Goal: Task Accomplishment & Management: Manage account settings

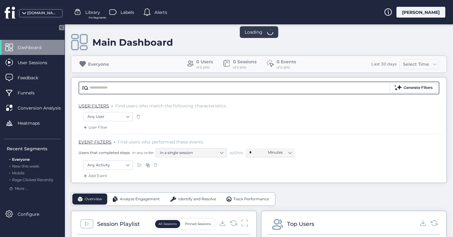
click at [153, 88] on input "text" at bounding box center [239, 87] width 299 height 9
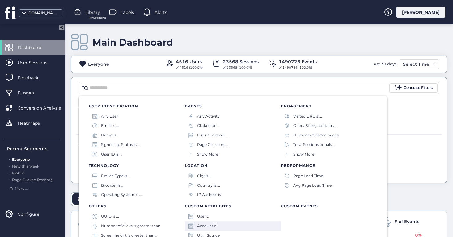
click at [221, 226] on div "Accountid" at bounding box center [233, 227] width 96 height 10
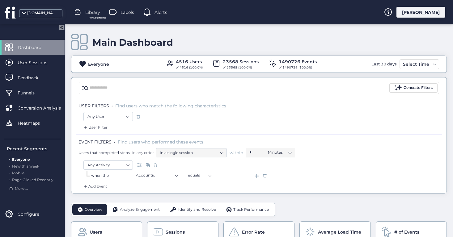
click at [229, 170] on div "Any Activity" at bounding box center [258, 166] width 351 height 11
click at [232, 174] on input at bounding box center [233, 175] width 30 height 9
paste input "*****"
type input "*****"
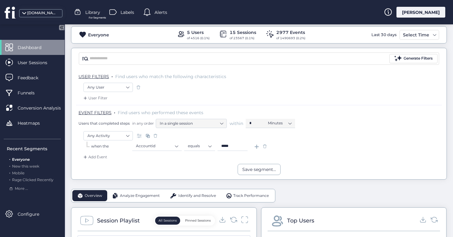
scroll to position [118, 0]
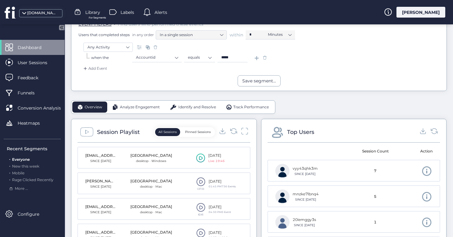
click at [243, 59] on input "*****" at bounding box center [233, 57] width 30 height 9
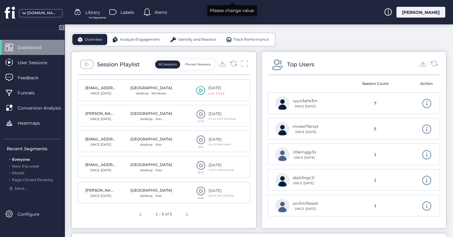
scroll to position [186, 0]
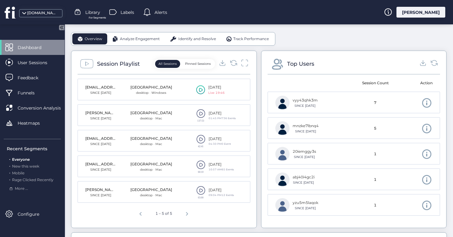
click at [202, 113] on span at bounding box center [200, 113] width 9 height 9
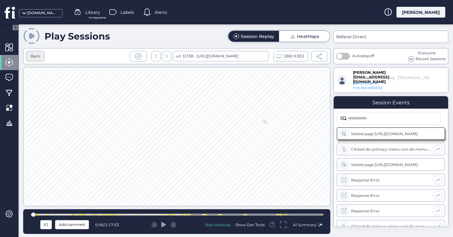
click at [40, 54] on div "Back" at bounding box center [35, 56] width 19 height 11
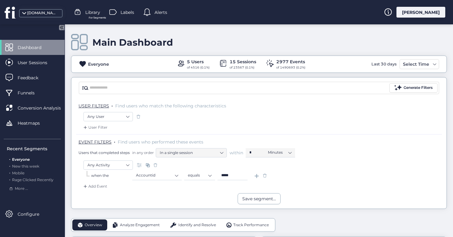
click at [100, 185] on div "Add Event" at bounding box center [94, 187] width 25 height 6
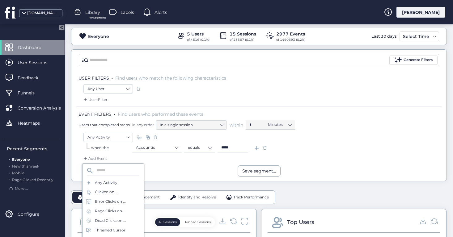
scroll to position [37, 0]
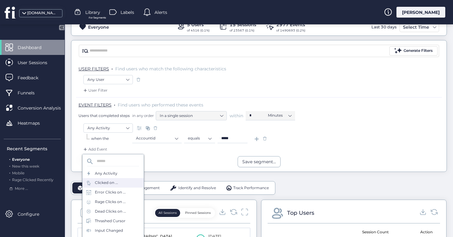
click at [118, 184] on div "Clicked on ..." at bounding box center [113, 183] width 61 height 10
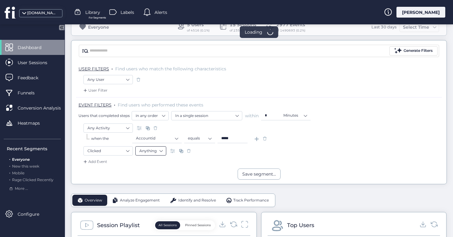
click at [160, 149] on nz-select-item "Anything" at bounding box center [150, 150] width 23 height 9
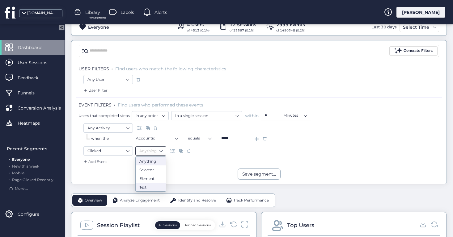
click at [157, 188] on div "Text" at bounding box center [150, 187] width 23 height 5
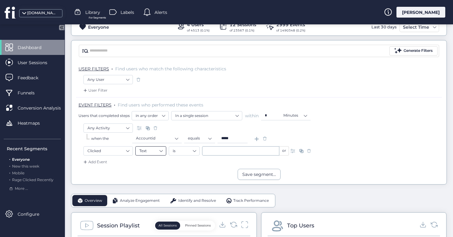
click at [152, 155] on nz-select-item "Text" at bounding box center [150, 150] width 23 height 9
click at [105, 149] on nz-select-item "Clicked" at bounding box center [107, 150] width 41 height 9
type input "**"
click at [107, 187] on div "Visited URL is ..." at bounding box center [110, 186] width 29 height 6
click at [219, 152] on input "text" at bounding box center [207, 150] width 77 height 9
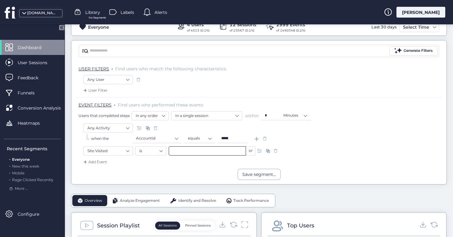
paste input "**********"
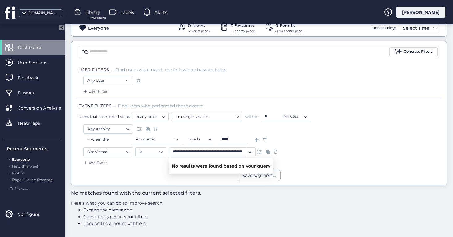
click at [194, 153] on input "**********" at bounding box center [207, 151] width 77 height 9
paste input "***"
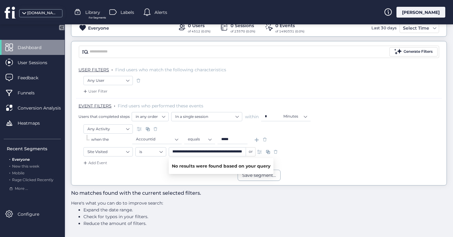
type input "**********"
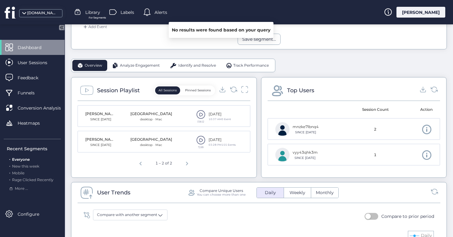
scroll to position [173, 0]
click at [201, 115] on span at bounding box center [200, 113] width 9 height 9
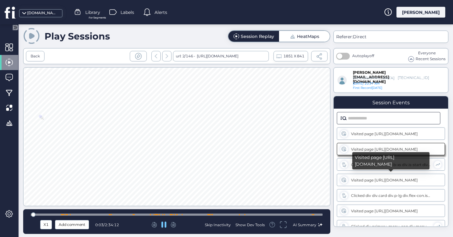
click at [360, 115] on input "text" at bounding box center [392, 118] width 89 height 12
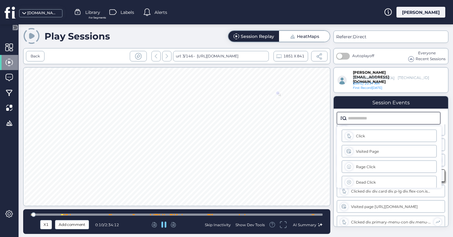
click at [379, 152] on div "Visited Page" at bounding box center [396, 151] width 80 height 5
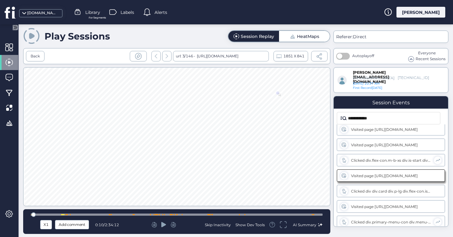
scroll to position [41, 0]
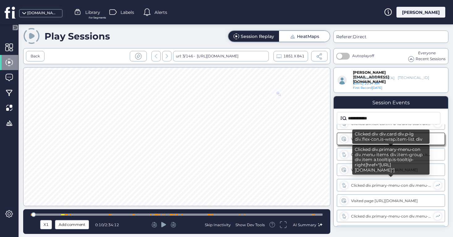
click at [385, 120] on input "**********" at bounding box center [392, 118] width 89 height 12
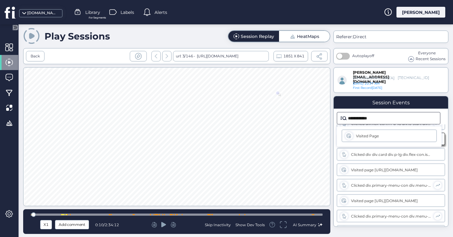
click at [379, 117] on input "**********" at bounding box center [392, 118] width 89 height 12
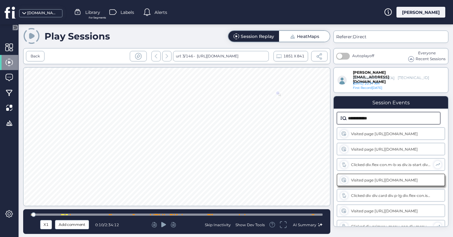
click at [397, 121] on input "**********" at bounding box center [392, 118] width 89 height 12
click at [343, 119] on span at bounding box center [344, 119] width 6 height 4
click at [385, 118] on input "**********" at bounding box center [392, 118] width 89 height 12
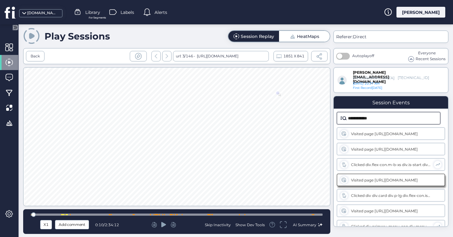
click at [365, 118] on input "**********" at bounding box center [392, 118] width 89 height 12
click at [393, 117] on input "********" at bounding box center [392, 118] width 89 height 12
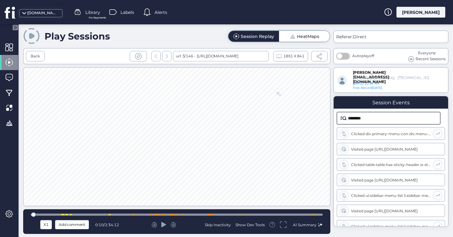
type input "********"
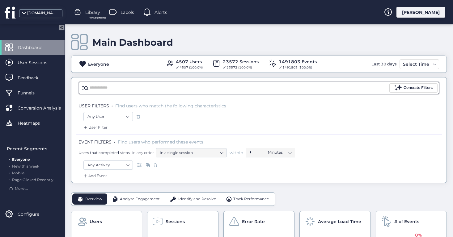
click at [140, 89] on input "text" at bounding box center [239, 87] width 299 height 9
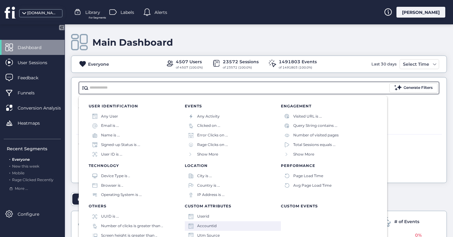
click at [214, 225] on div "Accountid" at bounding box center [206, 226] width 19 height 6
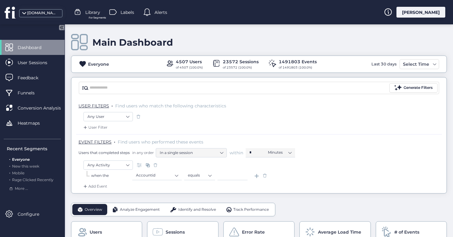
click at [233, 172] on input at bounding box center [233, 175] width 30 height 9
paste input "*****"
type input "*****"
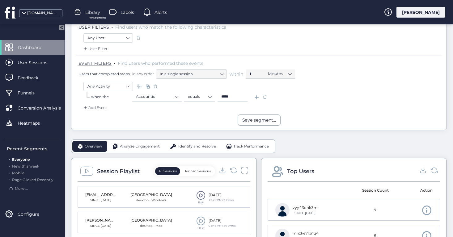
scroll to position [151, 0]
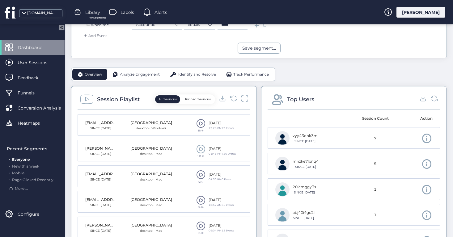
click at [202, 124] on span at bounding box center [200, 123] width 9 height 9
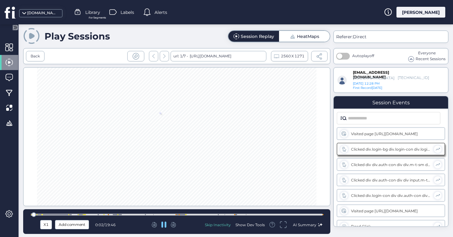
click at [173, 224] on icon at bounding box center [173, 224] width 3 height 4
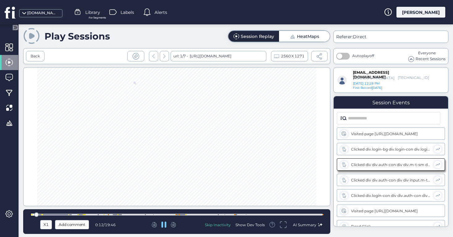
click at [173, 224] on icon at bounding box center [173, 224] width 3 height 4
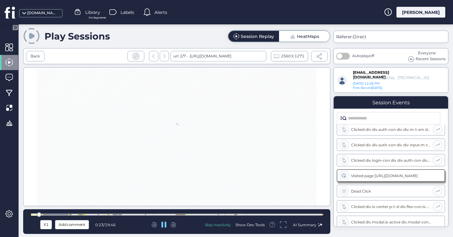
click at [173, 224] on icon at bounding box center [173, 224] width 3 height 4
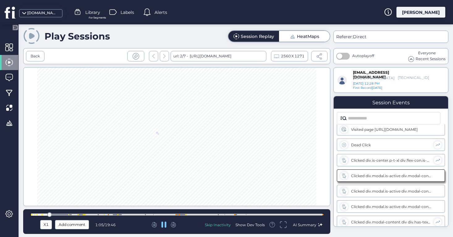
click at [173, 224] on icon at bounding box center [173, 224] width 3 height 4
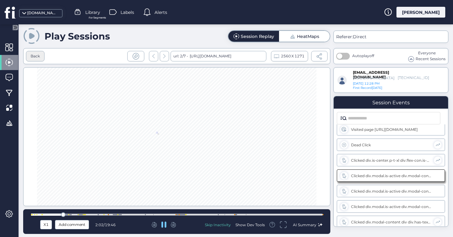
click at [39, 55] on div "Back" at bounding box center [35, 56] width 9 height 6
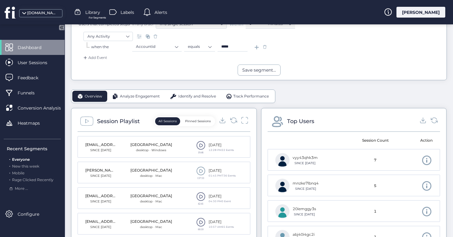
scroll to position [179, 0]
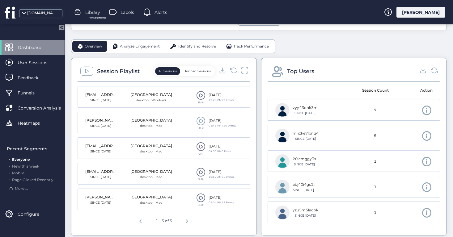
click at [201, 120] on span at bounding box center [200, 121] width 9 height 9
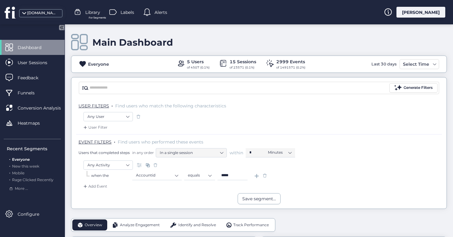
click at [98, 187] on div "Add Event" at bounding box center [94, 187] width 25 height 6
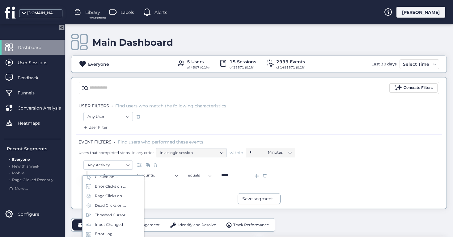
scroll to position [49, 0]
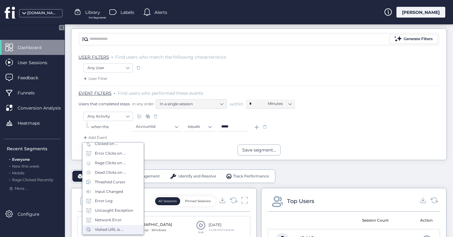
click at [112, 228] on div "Visited URL is ..." at bounding box center [109, 230] width 29 height 6
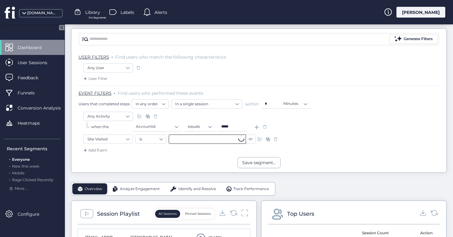
click at [224, 138] on input "text" at bounding box center [207, 139] width 77 height 9
paste input "**********"
type input "**********"
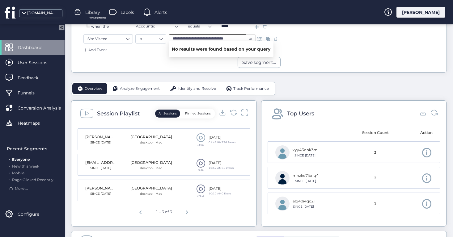
scroll to position [154, 0]
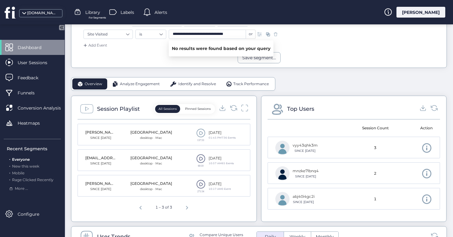
click at [201, 133] on span at bounding box center [200, 133] width 9 height 9
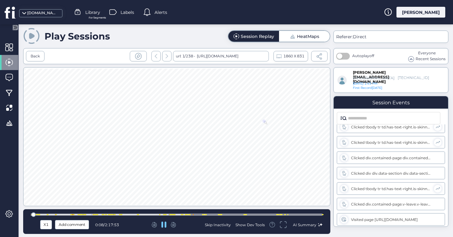
scroll to position [162, 0]
click at [372, 117] on input "text" at bounding box center [392, 118] width 89 height 12
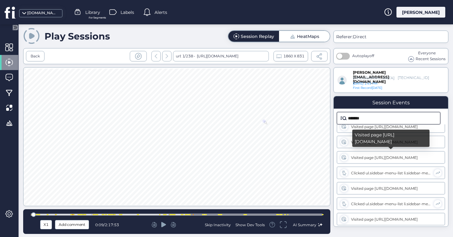
scroll to position [0, 0]
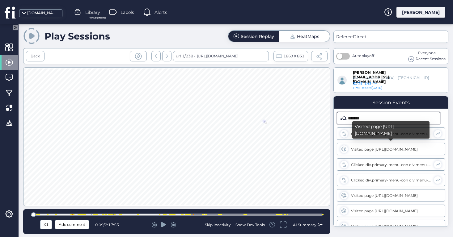
type input "*******"
click at [412, 148] on div "Visited page [URL][DOMAIN_NAME]" at bounding box center [391, 149] width 80 height 5
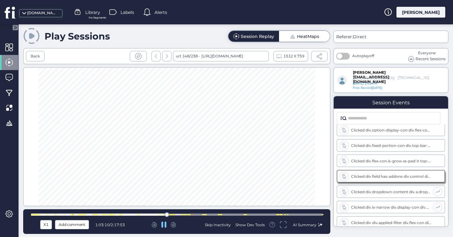
scroll to position [8102, 0]
click at [369, 116] on input "text" at bounding box center [392, 118] width 89 height 12
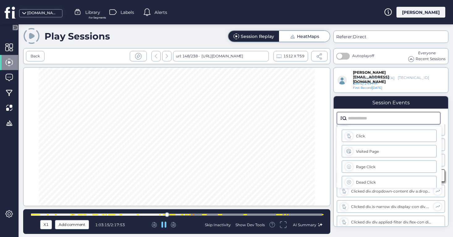
click at [376, 150] on div "Visited Page" at bounding box center [396, 151] width 80 height 5
type input "**********"
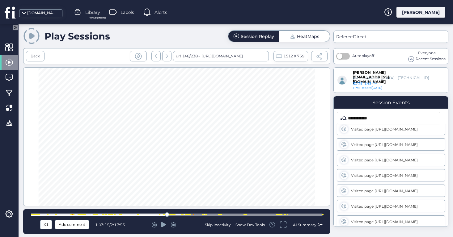
scroll to position [2307, 0]
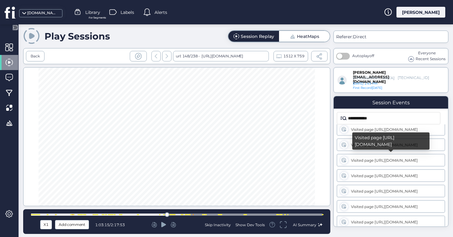
click at [418, 161] on div "Visited page [URL][DOMAIN_NAME]" at bounding box center [391, 160] width 80 height 5
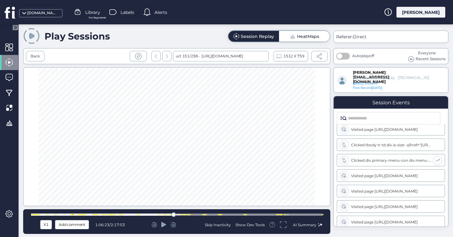
scroll to position [8256, 0]
click at [164, 226] on icon at bounding box center [163, 224] width 5 height 5
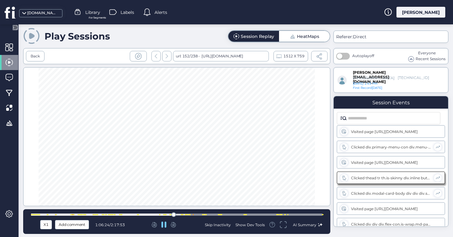
scroll to position [8334, 0]
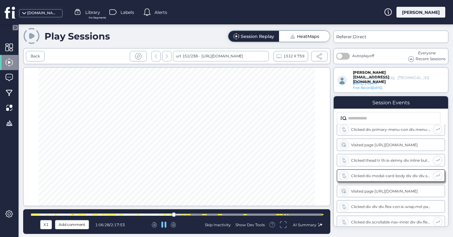
click at [175, 226] on icon at bounding box center [173, 225] width 5 height 6
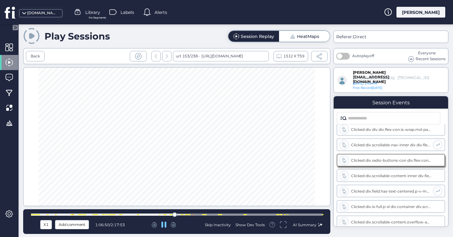
click at [175, 226] on icon at bounding box center [173, 225] width 5 height 6
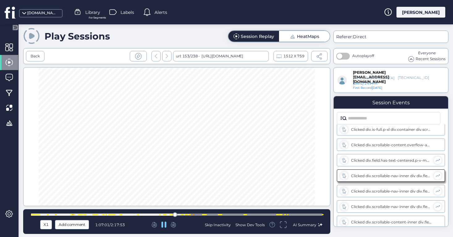
click at [175, 226] on icon at bounding box center [173, 225] width 5 height 6
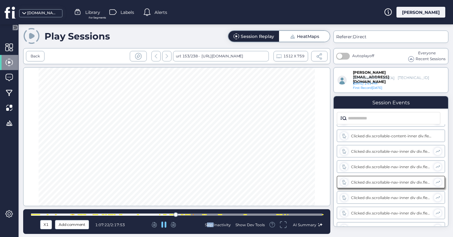
click at [175, 226] on icon at bounding box center [173, 225] width 5 height 6
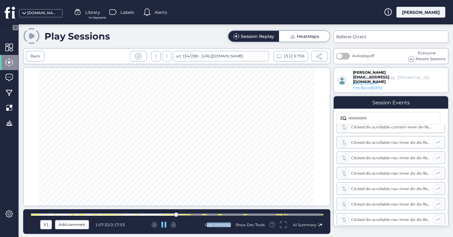
click at [175, 226] on icon at bounding box center [173, 225] width 5 height 6
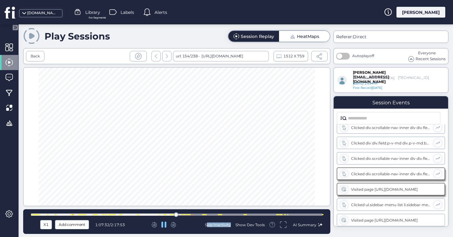
click at [175, 226] on icon at bounding box center [173, 225] width 5 height 6
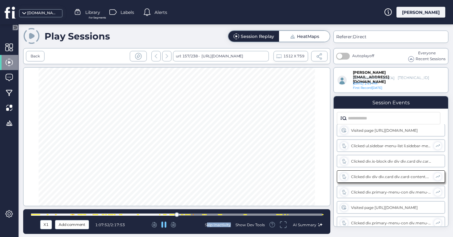
scroll to position [8859, 0]
click at [174, 226] on icon at bounding box center [173, 225] width 5 height 6
click at [177, 223] on div at bounding box center [164, 225] width 83 height 6
click at [175, 225] on icon at bounding box center [173, 224] width 3 height 4
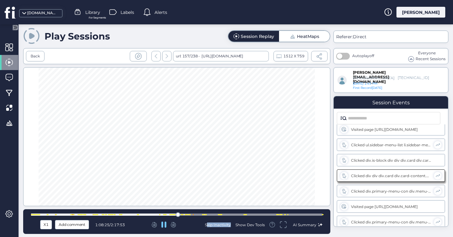
click at [175, 225] on icon at bounding box center [173, 224] width 3 height 4
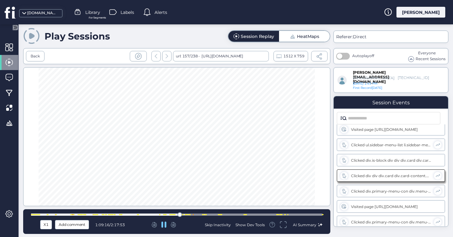
click at [193, 215] on div at bounding box center [193, 214] width 1 height 1
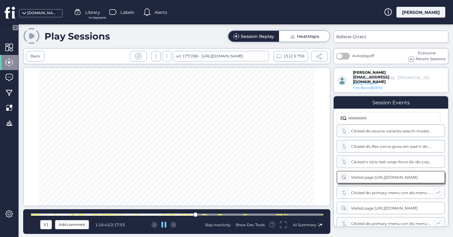
click at [200, 215] on div at bounding box center [177, 215] width 292 height 2
click at [206, 215] on div at bounding box center [177, 215] width 292 height 2
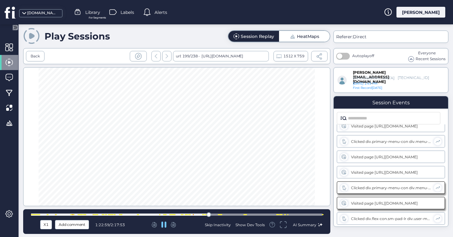
scroll to position [10559, 0]
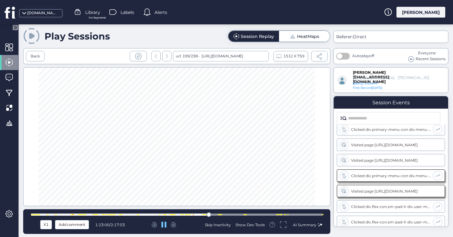
click at [213, 215] on div at bounding box center [177, 215] width 292 height 2
click at [225, 214] on div at bounding box center [177, 215] width 292 height 2
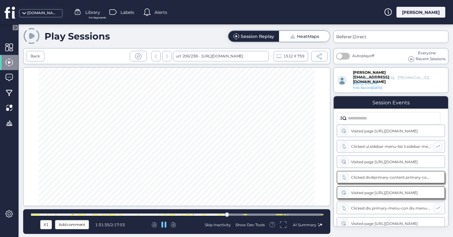
scroll to position [10899, 0]
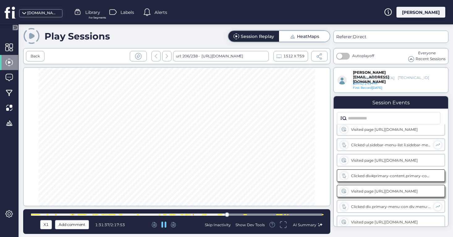
click at [235, 214] on div at bounding box center [177, 215] width 292 height 2
click at [242, 214] on div at bounding box center [177, 215] width 292 height 2
click at [106, 224] on span "1:39:57" at bounding box center [102, 225] width 14 height 5
click at [248, 215] on div at bounding box center [177, 215] width 292 height 2
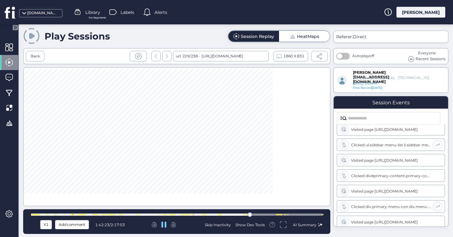
click at [253, 215] on div at bounding box center [177, 215] width 292 height 2
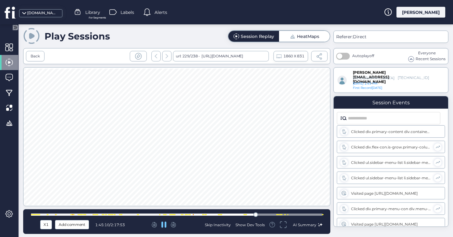
click at [261, 215] on div at bounding box center [177, 215] width 292 height 2
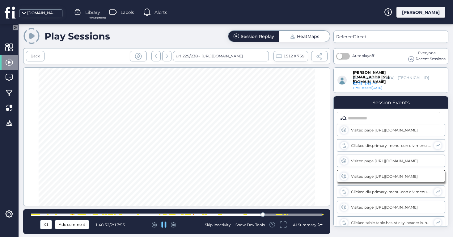
scroll to position [12027, 0]
click at [268, 215] on div at bounding box center [177, 215] width 292 height 2
click at [278, 216] on div at bounding box center [177, 215] width 292 height 2
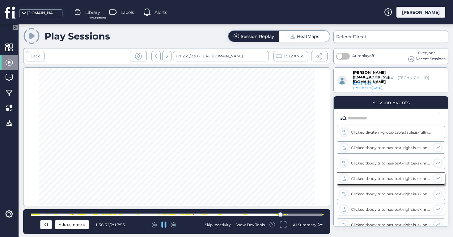
scroll to position [12398, 0]
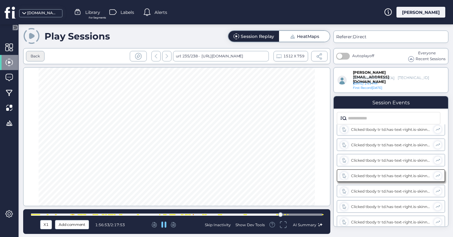
click at [37, 55] on div "Back" at bounding box center [35, 56] width 9 height 6
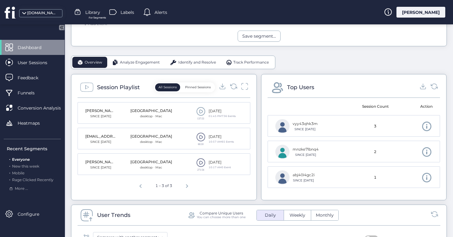
scroll to position [187, 0]
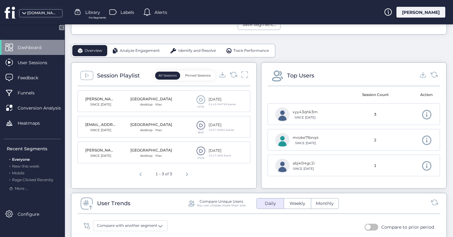
click at [197, 76] on button "Pinned Sessions" at bounding box center [198, 76] width 32 height 8
click at [174, 76] on button "All Sessions" at bounding box center [167, 76] width 25 height 8
click at [244, 74] on icon at bounding box center [244, 74] width 8 height 8
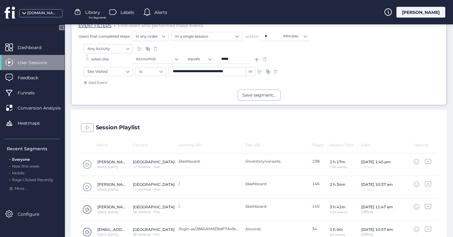
scroll to position [114, 0]
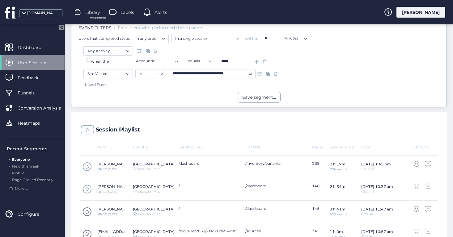
click at [275, 74] on span at bounding box center [276, 74] width 6 height 6
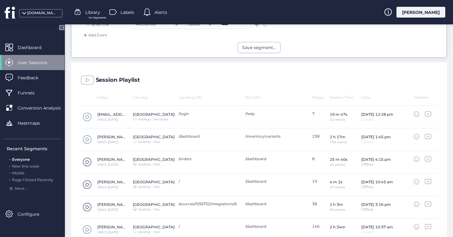
scroll to position [149, 0]
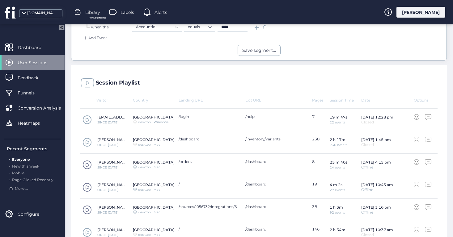
click at [87, 142] on span at bounding box center [87, 142] width 9 height 9
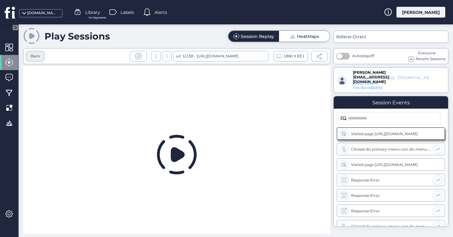
click at [37, 58] on div "Back" at bounding box center [35, 56] width 9 height 6
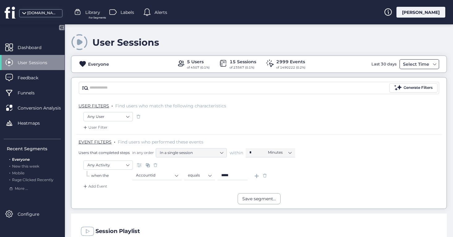
click at [427, 62] on div "Select Time" at bounding box center [415, 64] width 29 height 7
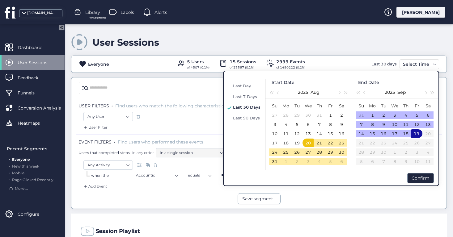
click at [415, 133] on div "19" at bounding box center [416, 133] width 7 height 7
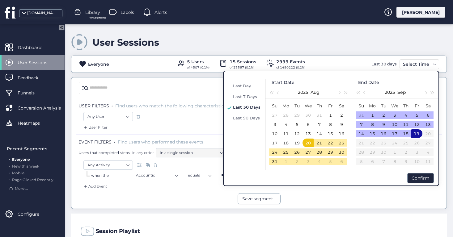
click at [415, 133] on div "19" at bounding box center [416, 133] width 7 height 7
click at [245, 86] on span "Last Day" at bounding box center [242, 85] width 18 height 5
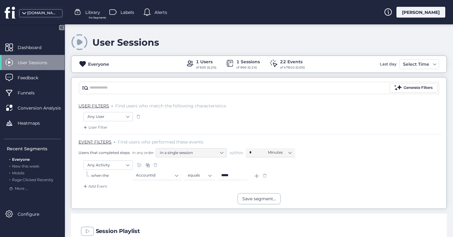
scroll to position [66, 0]
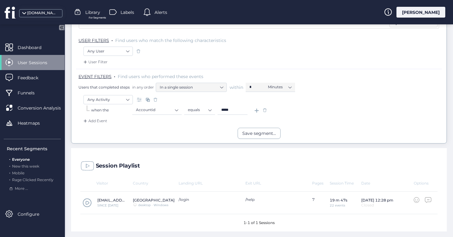
click at [236, 110] on input "*****" at bounding box center [233, 110] width 30 height 9
click at [266, 110] on span at bounding box center [265, 110] width 6 height 6
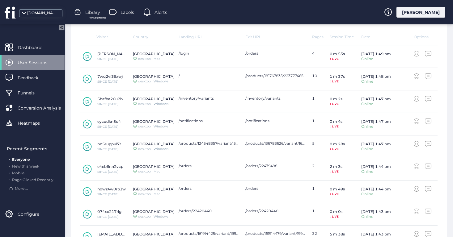
scroll to position [258, 0]
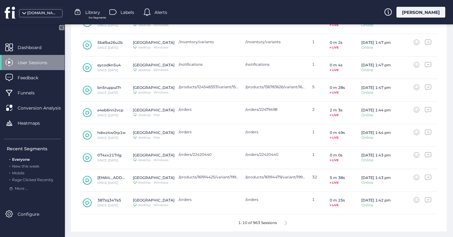
click at [287, 223] on icon at bounding box center [286, 223] width 2 height 5
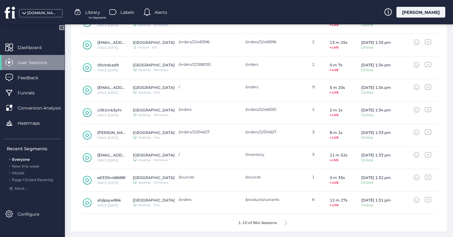
click at [287, 223] on icon at bounding box center [286, 223] width 2 height 5
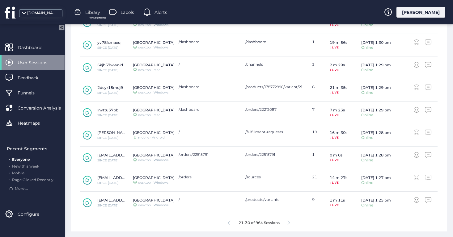
click at [287, 223] on div "21-30 of 964 Sessions" at bounding box center [258, 222] width 357 height 17
click at [291, 223] on div "21-30 of 964 Sessions" at bounding box center [258, 222] width 357 height 17
click at [287, 223] on div "21-30 of 964 Sessions" at bounding box center [258, 222] width 357 height 17
click at [291, 222] on div "21-30 of 964 Sessions" at bounding box center [258, 222] width 357 height 17
click at [289, 223] on icon at bounding box center [288, 223] width 2 height 5
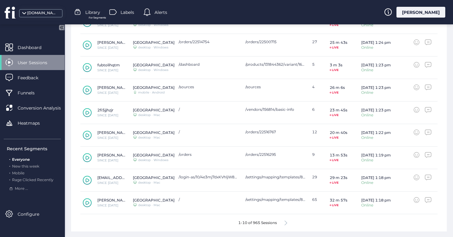
click at [287, 223] on icon at bounding box center [286, 223] width 2 height 5
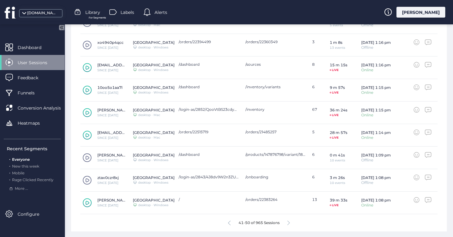
click at [287, 223] on div "41-50 of 965 Sessions" at bounding box center [258, 222] width 357 height 17
click at [290, 223] on icon at bounding box center [288, 223] width 2 height 5
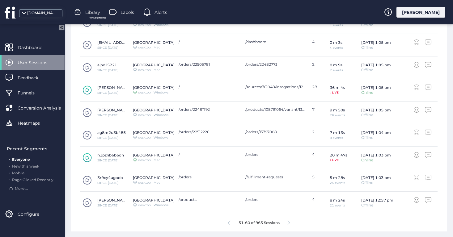
click at [290, 223] on icon at bounding box center [288, 223] width 2 height 5
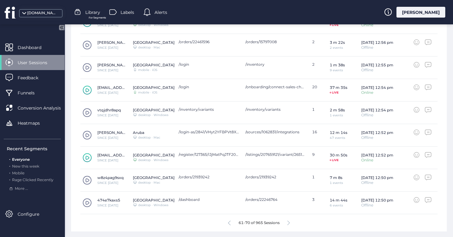
click at [290, 223] on icon at bounding box center [288, 223] width 2 height 5
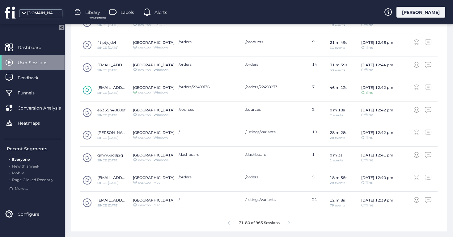
click at [290, 223] on icon at bounding box center [288, 223] width 2 height 5
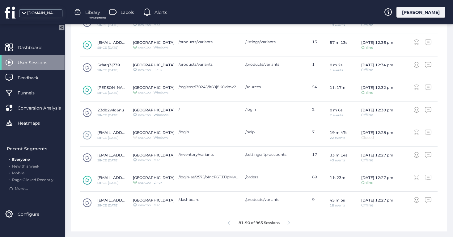
click at [290, 223] on icon at bounding box center [288, 223] width 2 height 5
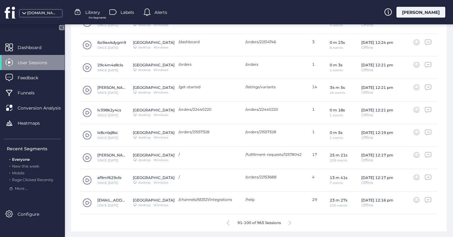
click at [291, 223] on icon at bounding box center [290, 223] width 2 height 5
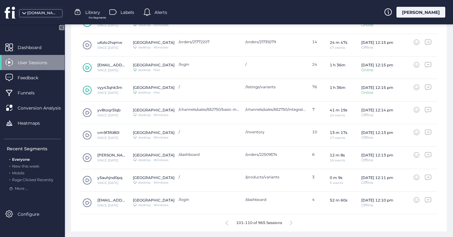
click at [291, 223] on icon at bounding box center [291, 223] width 2 height 5
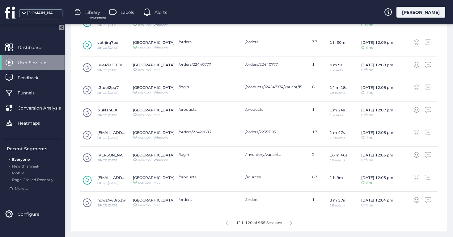
click at [292, 223] on icon at bounding box center [291, 223] width 2 height 5
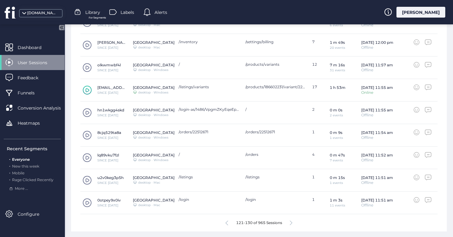
click at [292, 223] on icon at bounding box center [291, 223] width 2 height 5
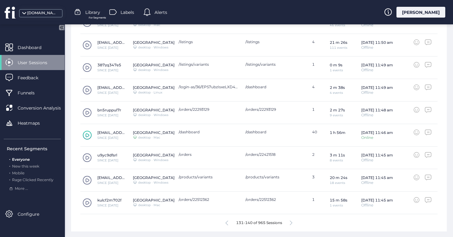
click at [292, 223] on icon at bounding box center [291, 223] width 2 height 5
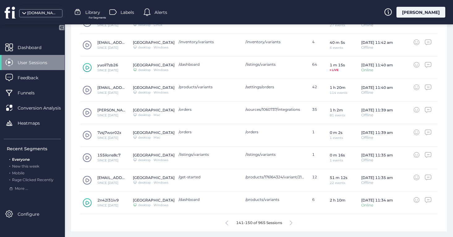
click at [292, 223] on icon at bounding box center [291, 223] width 2 height 5
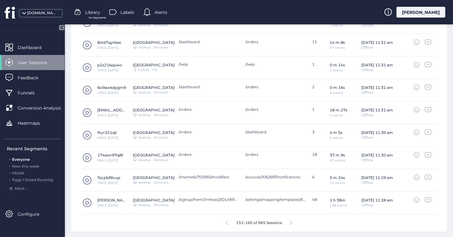
click at [292, 223] on icon at bounding box center [291, 223] width 2 height 5
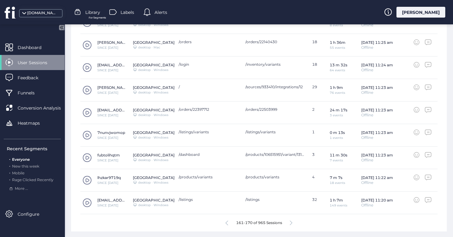
click at [292, 223] on icon at bounding box center [291, 223] width 2 height 5
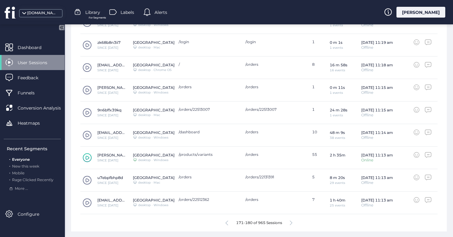
click at [292, 223] on icon at bounding box center [291, 223] width 2 height 5
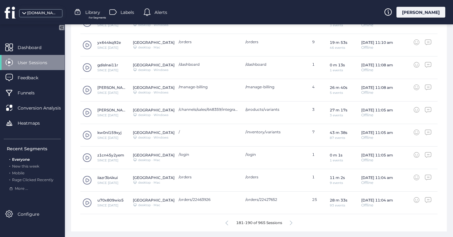
click at [292, 223] on icon at bounding box center [291, 223] width 2 height 5
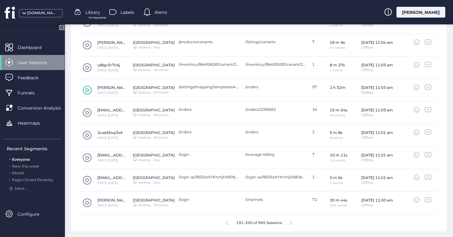
click at [292, 223] on icon at bounding box center [291, 223] width 2 height 5
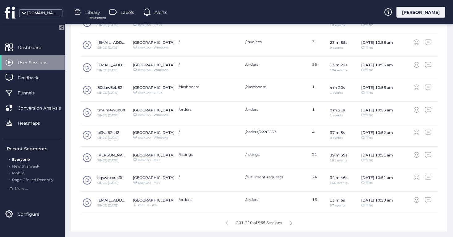
click at [292, 223] on icon at bounding box center [291, 223] width 2 height 5
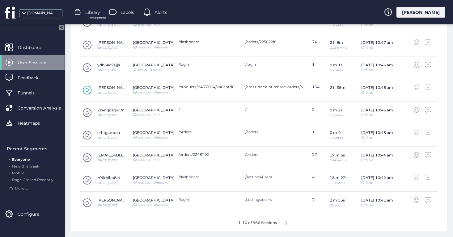
click at [292, 223] on div "1-10 of 966 Sessions" at bounding box center [258, 222] width 357 height 17
click at [287, 224] on icon at bounding box center [286, 223] width 2 height 5
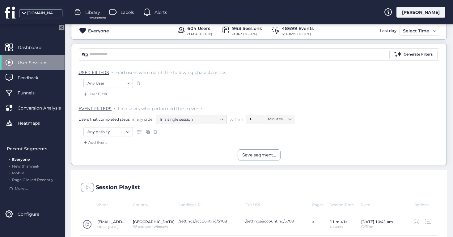
scroll to position [31, 0]
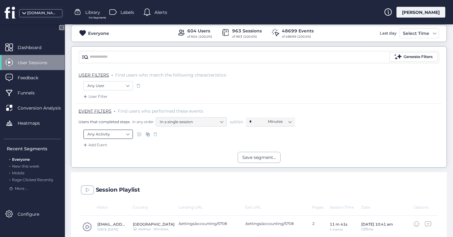
click at [114, 135] on nz-select-item "Any Activity" at bounding box center [107, 134] width 41 height 9
type input "***"
click at [114, 159] on div "Visited URL is ..." at bounding box center [110, 160] width 29 height 6
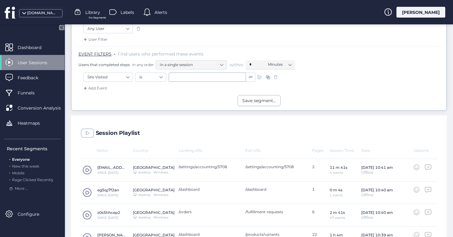
scroll to position [70, 0]
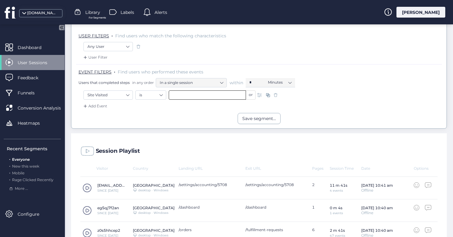
click at [198, 94] on input "text" at bounding box center [207, 95] width 77 height 9
paste input "**********"
type input "**********"
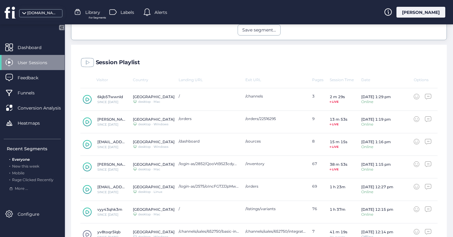
scroll to position [258, 0]
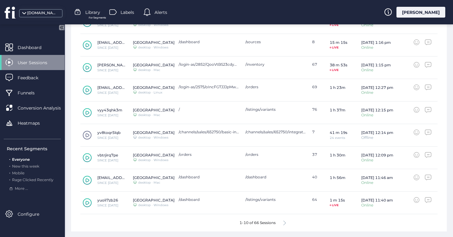
click at [285, 224] on icon at bounding box center [284, 223] width 2 height 5
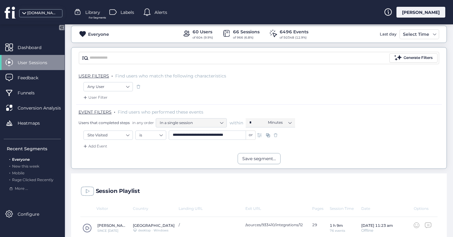
scroll to position [37, 0]
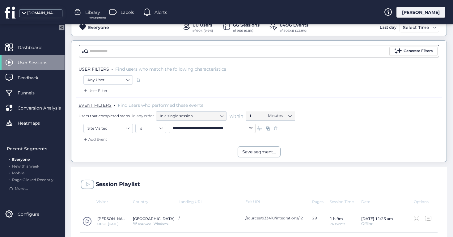
click at [192, 53] on input "text" at bounding box center [239, 51] width 299 height 9
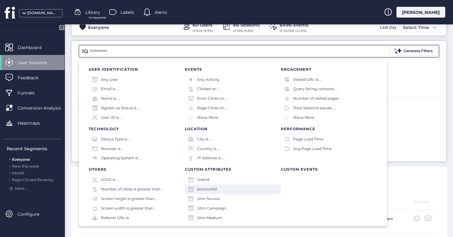
click at [207, 190] on div "Accountid" at bounding box center [206, 190] width 19 height 6
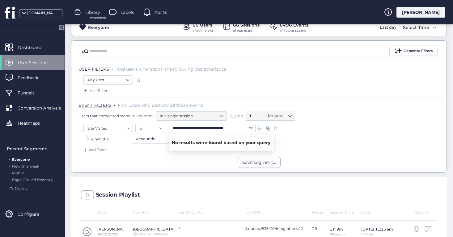
click at [343, 127] on div "**********" at bounding box center [258, 129] width 351 height 11
click at [233, 139] on input at bounding box center [233, 139] width 30 height 9
paste input "*****"
type input "*****"
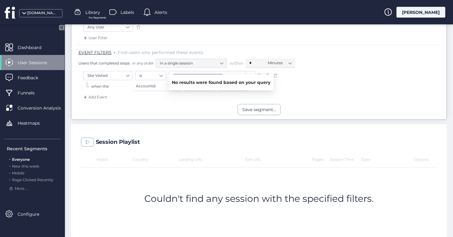
scroll to position [100, 0]
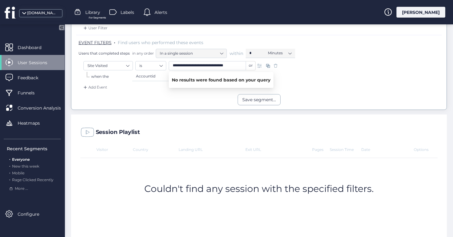
click at [227, 100] on div "Save segment..." at bounding box center [258, 99] width 375 height 11
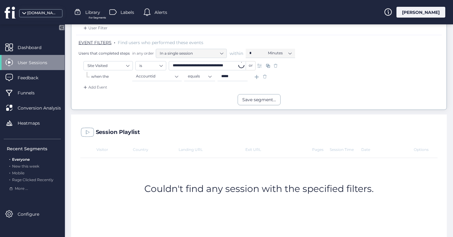
click at [236, 67] on input "**********" at bounding box center [207, 65] width 77 height 9
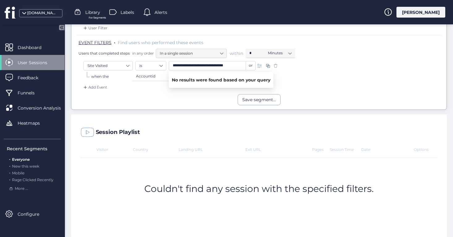
click at [290, 70] on div "**********" at bounding box center [258, 66] width 351 height 11
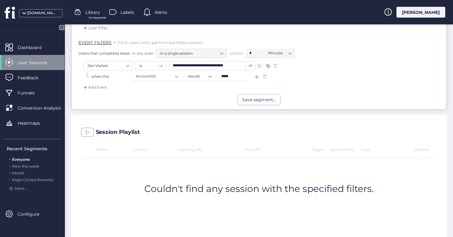
click at [275, 65] on span at bounding box center [276, 66] width 6 height 6
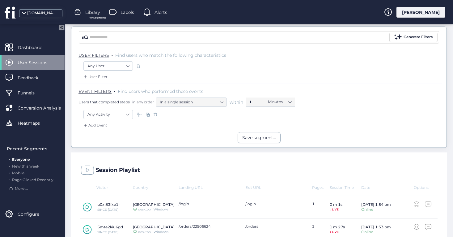
scroll to position [45, 0]
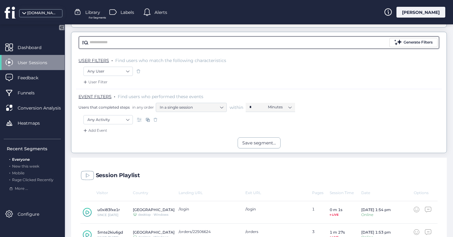
click at [199, 45] on input "text" at bounding box center [239, 42] width 299 height 9
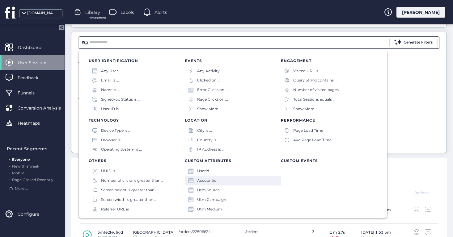
click at [214, 183] on div "Accountid" at bounding box center [206, 181] width 19 height 6
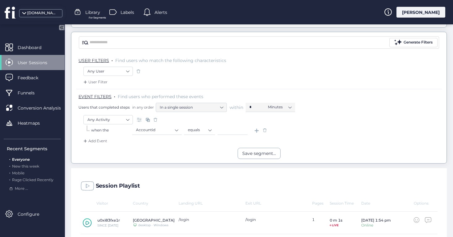
click at [228, 130] on input at bounding box center [233, 130] width 30 height 9
paste input "*****"
type input "*****"
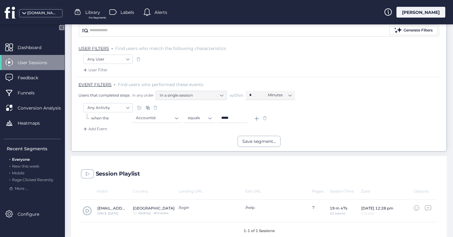
scroll to position [66, 0]
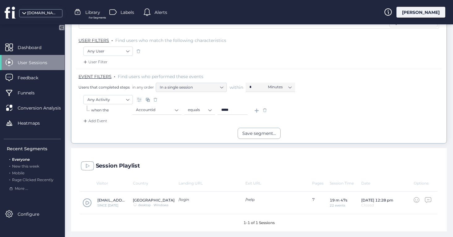
click at [239, 112] on input "*****" at bounding box center [233, 110] width 30 height 9
drag, startPoint x: 349, startPoint y: 200, endPoint x: 323, endPoint y: 200, distance: 26.0
click at [323, 200] on div "[EMAIL_ADDRESS][DOMAIN_NAME] SINCE [DATE] United States Desktop/Laptop desktop …" at bounding box center [258, 203] width 357 height 23
drag, startPoint x: 377, startPoint y: 197, endPoint x: 393, endPoint y: 197, distance: 15.5
click at [393, 197] on div "[DATE] 12:28 pm Closed" at bounding box center [377, 202] width 32 height 10
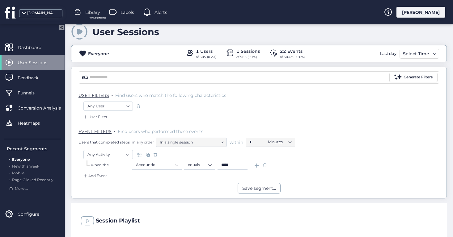
scroll to position [0, 0]
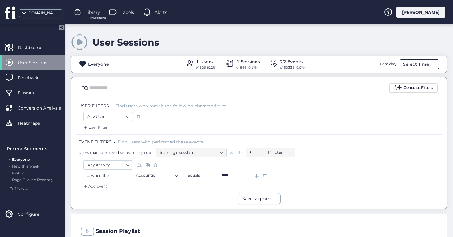
click at [421, 65] on div "Select Time" at bounding box center [415, 64] width 29 height 7
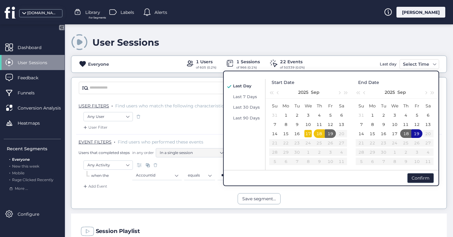
click at [305, 132] on div "17" at bounding box center [307, 133] width 7 height 7
click at [424, 180] on div "Confirm" at bounding box center [420, 178] width 27 height 10
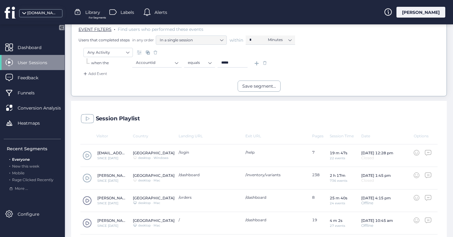
scroll to position [114, 0]
click at [88, 154] on span at bounding box center [87, 154] width 9 height 9
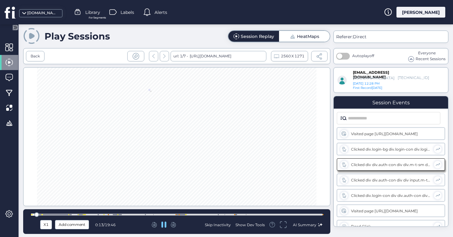
scroll to position [4, 0]
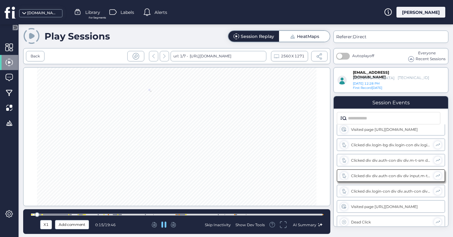
click at [42, 214] on div at bounding box center [42, 214] width 1 height 1
click at [53, 215] on div at bounding box center [177, 215] width 292 height 2
click at [62, 216] on div at bounding box center [177, 215] width 292 height 2
click at [79, 215] on div at bounding box center [177, 215] width 292 height 2
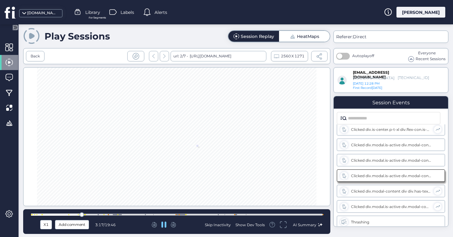
click at [91, 215] on div at bounding box center [177, 215] width 292 height 2
click at [110, 214] on div at bounding box center [177, 215] width 292 height 5
click at [117, 214] on div at bounding box center [177, 215] width 292 height 5
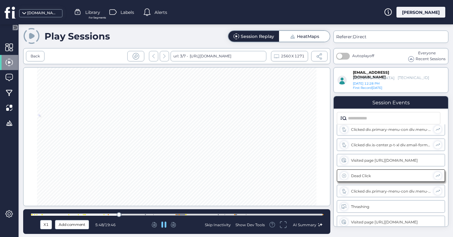
click at [141, 214] on div at bounding box center [177, 215] width 292 height 2
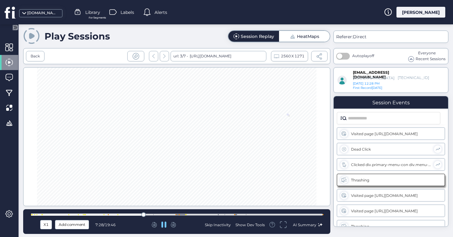
scroll to position [252, 0]
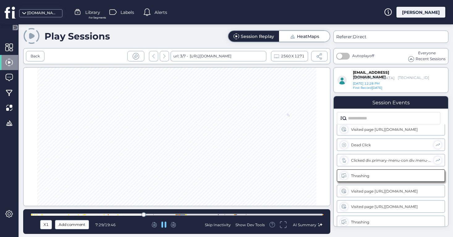
click at [158, 215] on div at bounding box center [177, 215] width 292 height 2
click at [172, 215] on div at bounding box center [177, 215] width 292 height 2
click at [178, 215] on div at bounding box center [177, 215] width 292 height 2
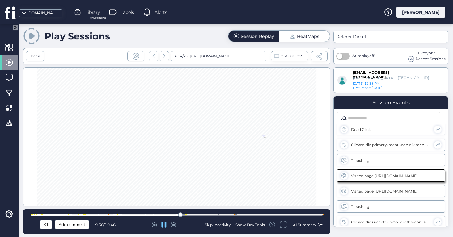
click at [183, 215] on div at bounding box center [177, 215] width 292 height 2
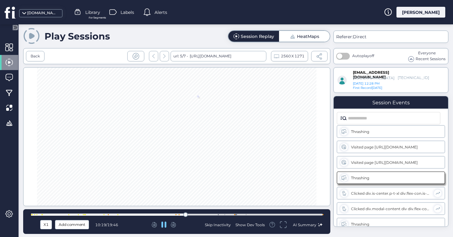
click at [190, 215] on div at bounding box center [177, 215] width 292 height 2
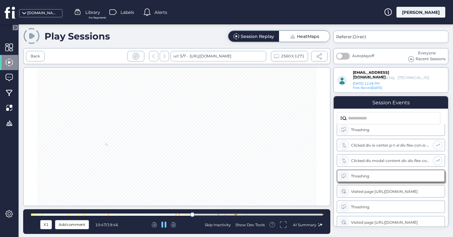
scroll to position [344, 0]
click at [230, 213] on div at bounding box center [177, 215] width 292 height 5
click at [232, 214] on div at bounding box center [232, 215] width 5 height 5
click at [236, 214] on div at bounding box center [177, 215] width 292 height 2
click at [36, 54] on div "Back" at bounding box center [35, 56] width 9 height 6
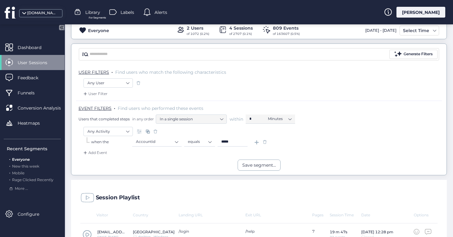
scroll to position [39, 0]
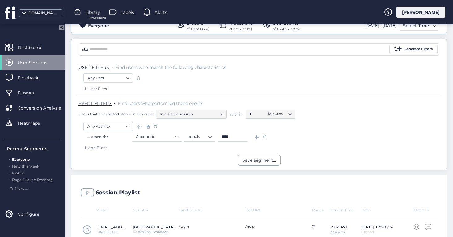
click at [98, 146] on div "Add Event" at bounding box center [94, 148] width 25 height 6
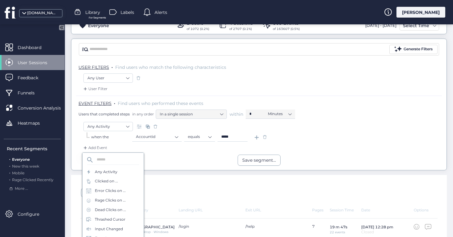
click at [183, 148] on div "Add Event" at bounding box center [259, 150] width 366 height 10
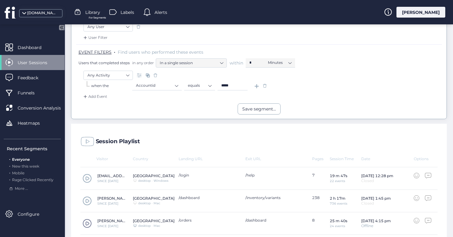
scroll to position [80, 0]
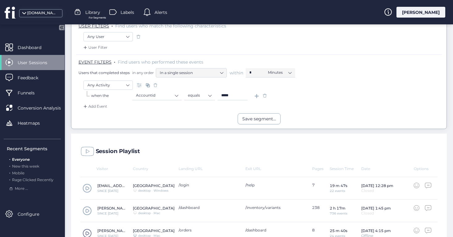
click at [265, 96] on span at bounding box center [265, 96] width 6 height 6
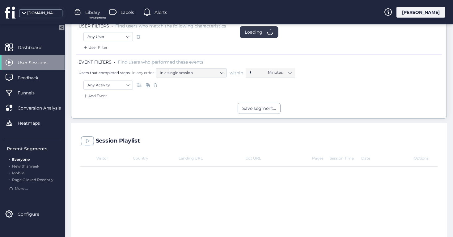
click at [98, 97] on div "Add Event" at bounding box center [94, 96] width 25 height 6
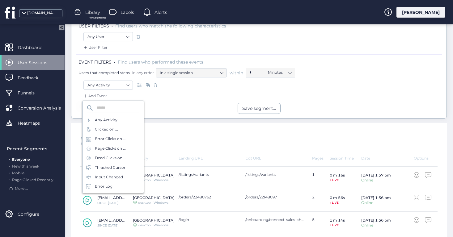
click at [114, 108] on input "text" at bounding box center [116, 108] width 45 height 7
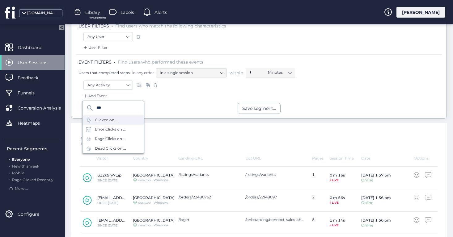
type input "***"
click at [109, 121] on div "Clicked on ..." at bounding box center [106, 120] width 23 height 6
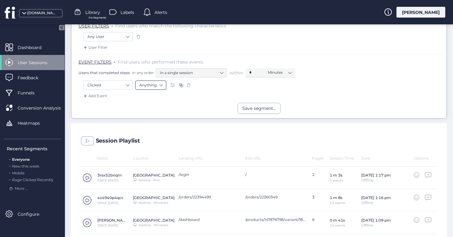
click at [146, 89] on nz-select-item "Anything" at bounding box center [150, 85] width 23 height 9
click at [152, 120] on div "Text" at bounding box center [150, 121] width 23 height 5
click at [225, 85] on input "text" at bounding box center [240, 85] width 77 height 9
type input "**********"
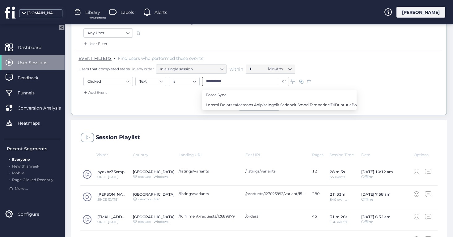
scroll to position [93, 0]
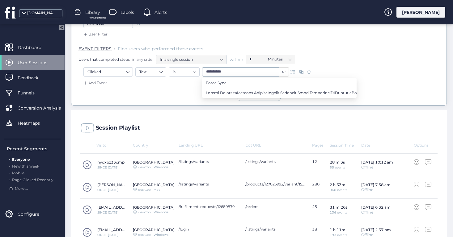
click at [86, 163] on span at bounding box center [87, 164] width 9 height 9
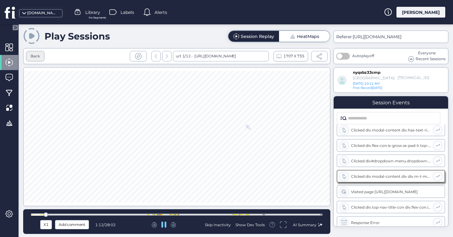
scroll to position [82, 0]
click at [36, 56] on div "Back" at bounding box center [35, 56] width 9 height 6
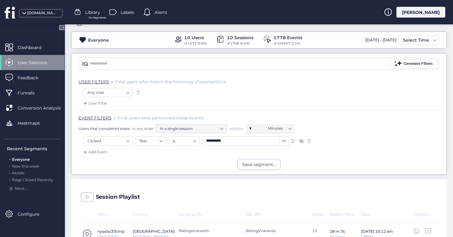
scroll to position [23, 0]
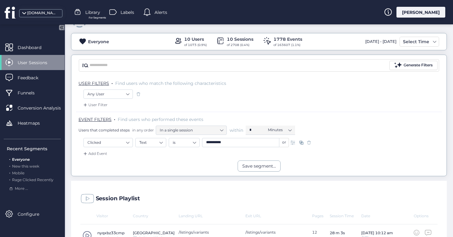
click at [308, 142] on span at bounding box center [309, 143] width 6 height 6
click at [94, 153] on div "Add Event" at bounding box center [94, 154] width 25 height 6
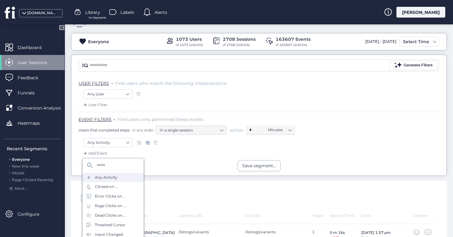
scroll to position [28, 0]
click at [111, 163] on div "Clicked on ..." at bounding box center [106, 160] width 23 height 6
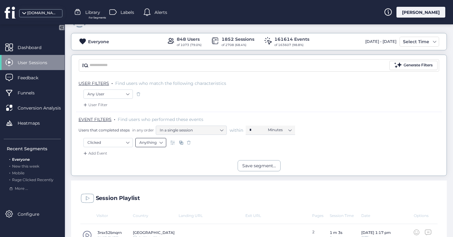
click at [152, 142] on nz-select-item "Anything" at bounding box center [150, 142] width 23 height 9
click at [156, 177] on div "Text" at bounding box center [150, 179] width 23 height 5
click at [212, 144] on input "text" at bounding box center [240, 142] width 77 height 9
type input "*******"
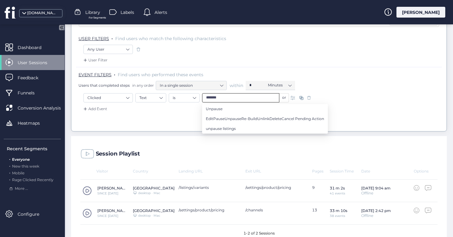
scroll to position [78, 0]
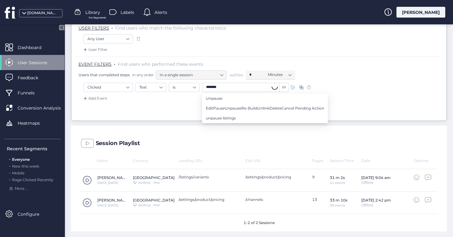
click at [240, 90] on input "*******" at bounding box center [240, 87] width 77 height 9
click at [119, 85] on nz-select-item "Clicked" at bounding box center [107, 87] width 41 height 9
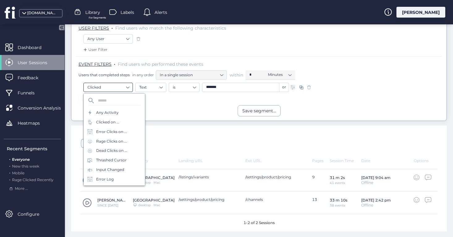
scroll to position [28, 0]
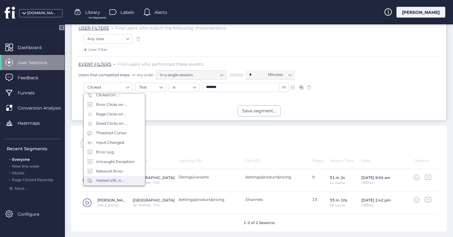
click at [121, 178] on div "Visited URL is ..." at bounding box center [110, 181] width 29 height 6
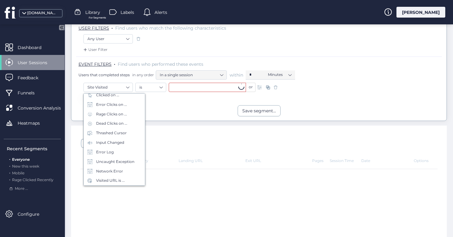
click at [214, 85] on input "text" at bounding box center [207, 87] width 77 height 9
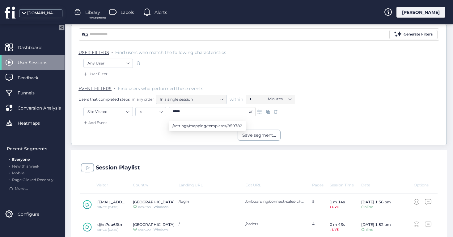
scroll to position [50, 0]
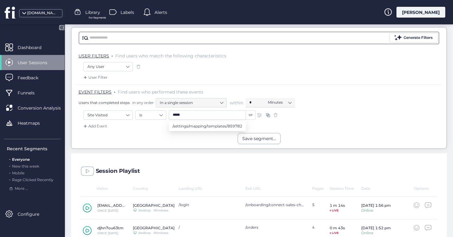
type input "*****"
click at [190, 42] on input "text" at bounding box center [239, 37] width 299 height 9
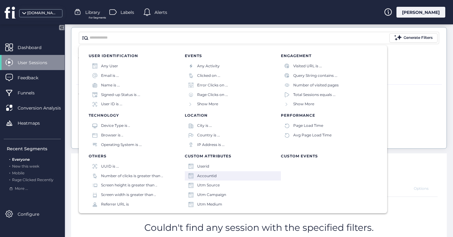
click at [222, 177] on div "Accountid" at bounding box center [233, 177] width 96 height 10
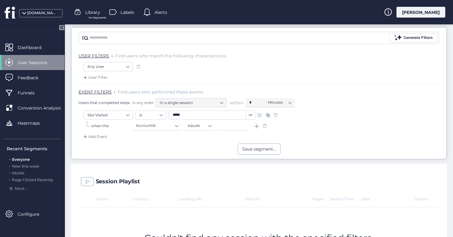
click at [277, 116] on span at bounding box center [276, 115] width 6 height 6
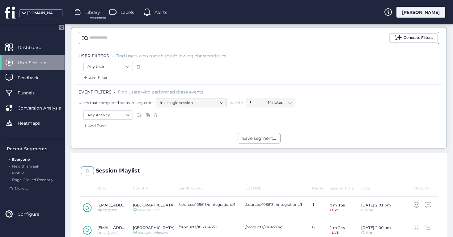
click at [167, 37] on input "text" at bounding box center [239, 37] width 299 height 9
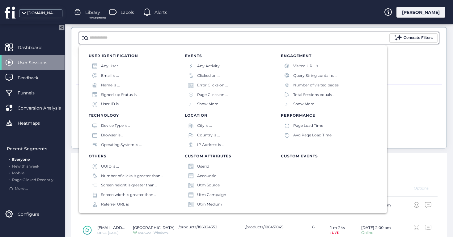
click at [224, 40] on input "text" at bounding box center [239, 37] width 299 height 9
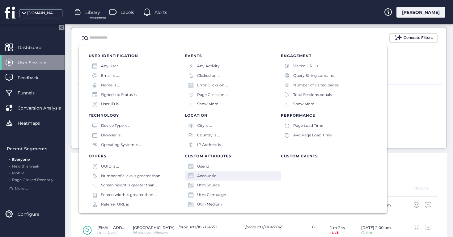
click at [217, 177] on div "Accountid" at bounding box center [233, 177] width 96 height 10
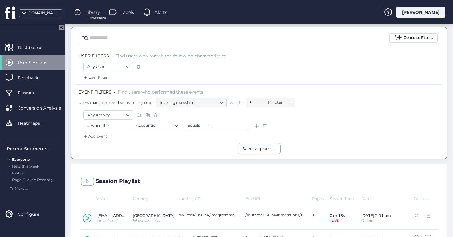
click at [231, 122] on input at bounding box center [233, 125] width 30 height 9
paste input "*****"
type input "*****"
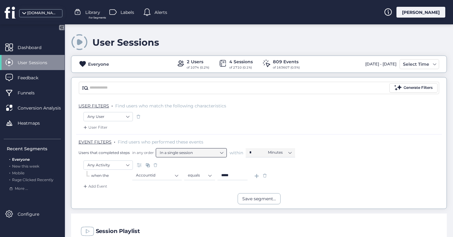
click at [211, 151] on nz-select-item "In a single session" at bounding box center [191, 152] width 63 height 9
click at [243, 121] on div "Any User" at bounding box center [258, 117] width 351 height 11
click at [120, 164] on nz-select-item "Any Activity" at bounding box center [107, 165] width 41 height 9
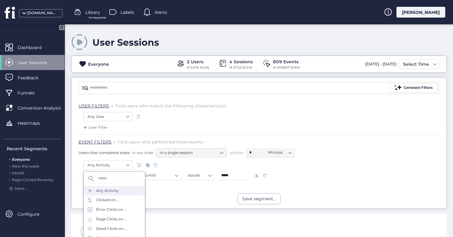
click at [251, 120] on div "Any User" at bounding box center [258, 117] width 351 height 11
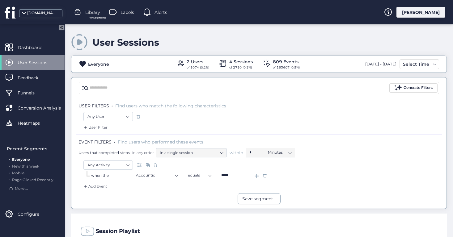
click at [264, 176] on span at bounding box center [265, 176] width 6 height 6
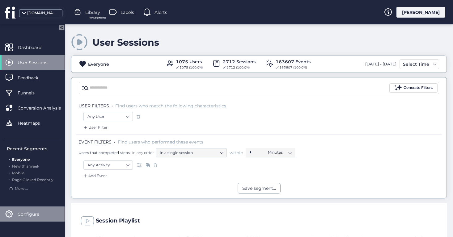
click at [31, 213] on span "Configure" at bounding box center [33, 214] width 31 height 7
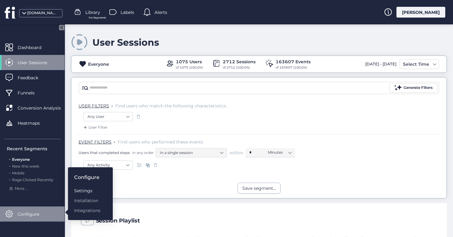
click at [87, 190] on div "Settings" at bounding box center [87, 191] width 26 height 7
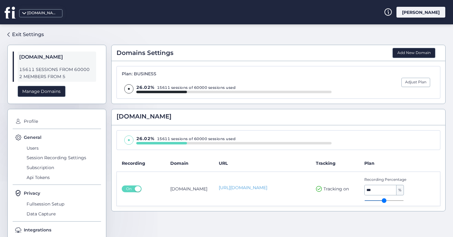
click at [156, 86] on div "26.02% 15611 sessions of 60000 sessions used" at bounding box center [234, 87] width 196 height 6
drag, startPoint x: 158, startPoint y: 87, endPoint x: 249, endPoint y: 88, distance: 90.9
click at [249, 88] on div "26.02% 15611 sessions of 60000 sessions used" at bounding box center [234, 87] width 196 height 6
click at [255, 78] on div "Plan: BUSINESS 26.02% 15611 sessions of 60000 sessions used" at bounding box center [227, 82] width 210 height 22
click at [420, 187] on div "Recording Percentage *** %" at bounding box center [392, 189] width 57 height 24
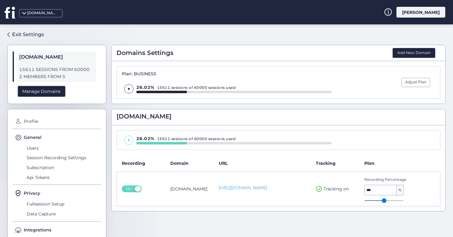
scroll to position [23, 0]
